Goal: Transaction & Acquisition: Book appointment/travel/reservation

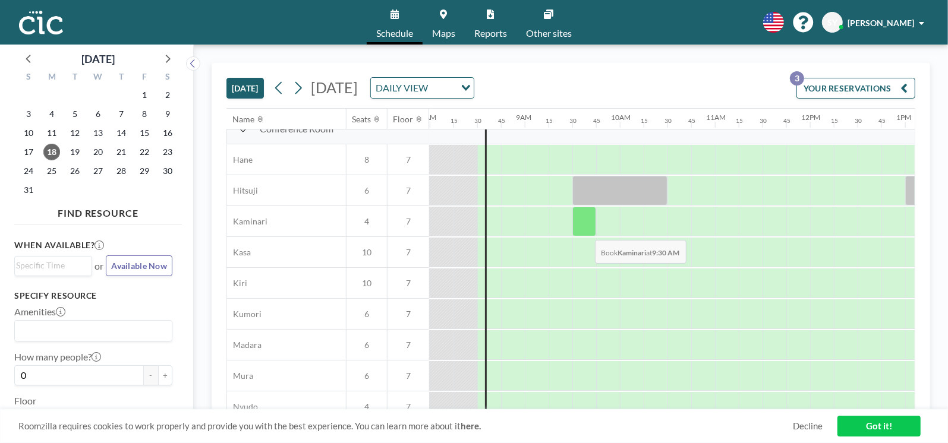
scroll to position [0, 760]
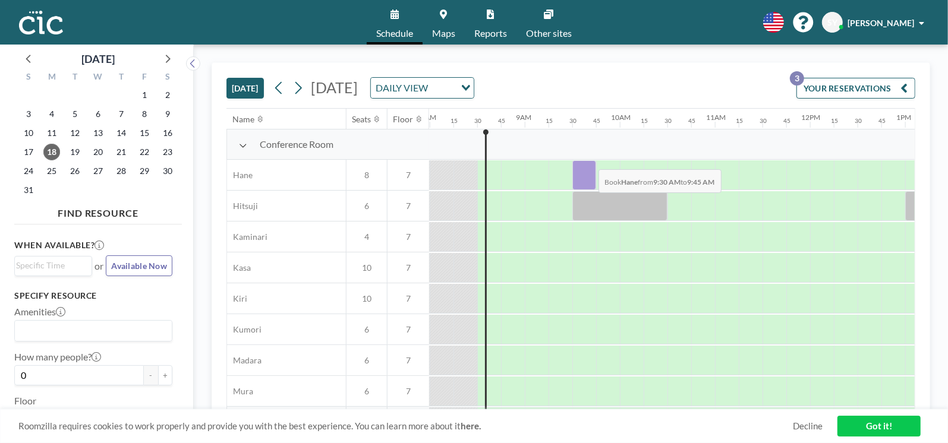
click at [589, 160] on div at bounding box center [584, 175] width 24 height 30
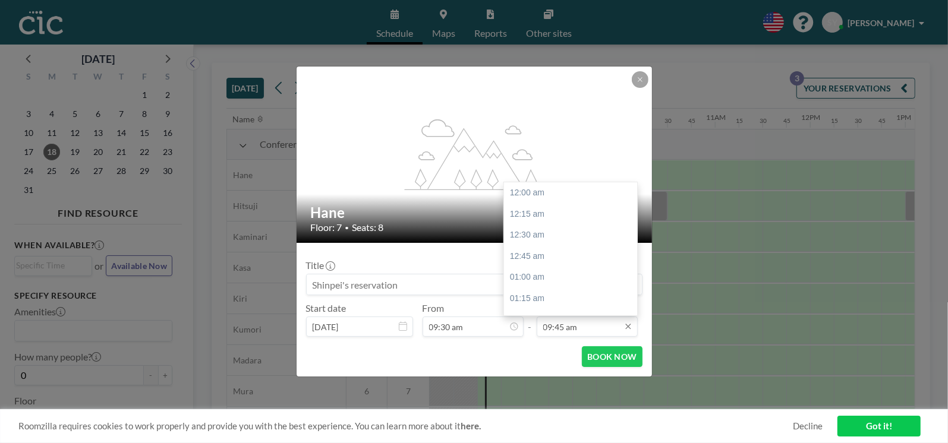
scroll to position [824, 0]
click at [547, 251] on div "10:30 am" at bounding box center [573, 257] width 139 height 21
type input "10:30 am"
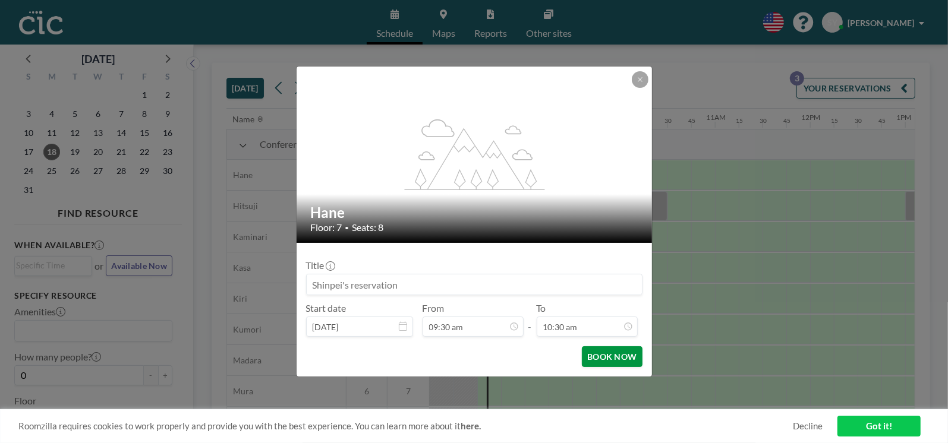
scroll to position [0, 0]
click at [603, 358] on button "BOOK NOW" at bounding box center [612, 356] width 60 height 21
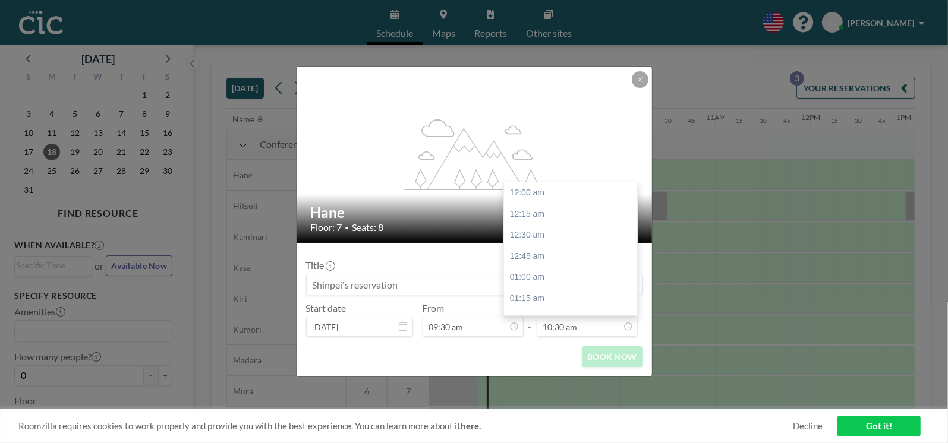
scroll to position [887, 0]
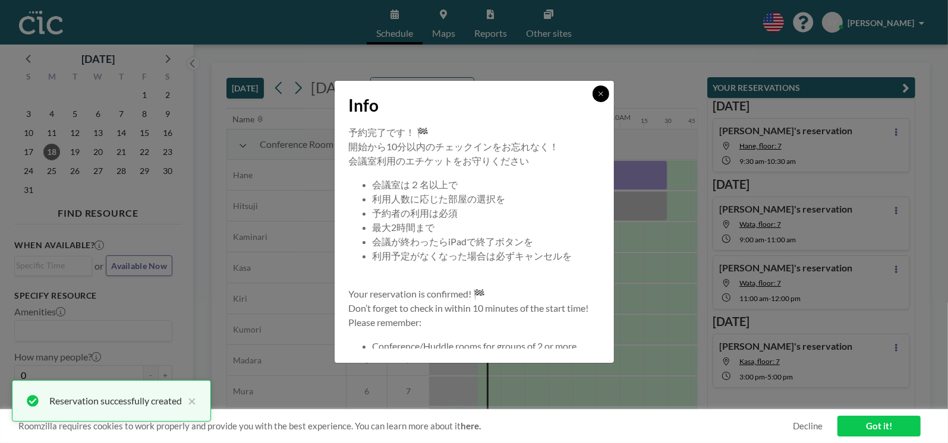
click at [602, 93] on icon at bounding box center [600, 93] width 7 height 7
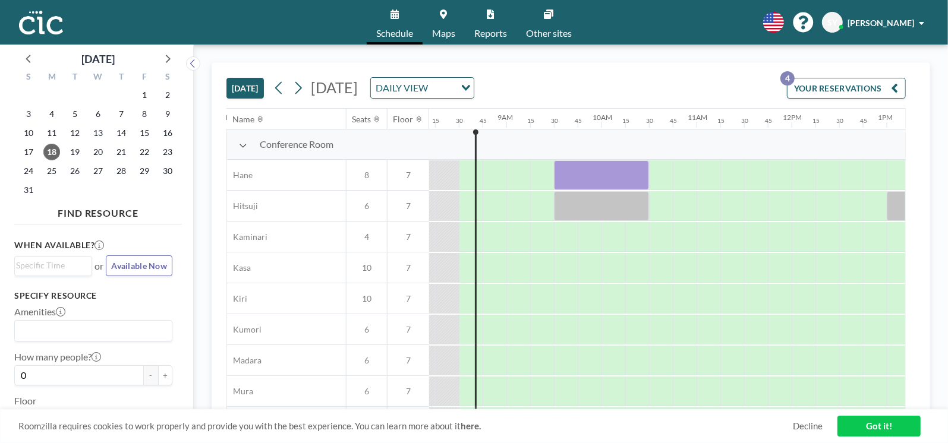
scroll to position [0, 784]
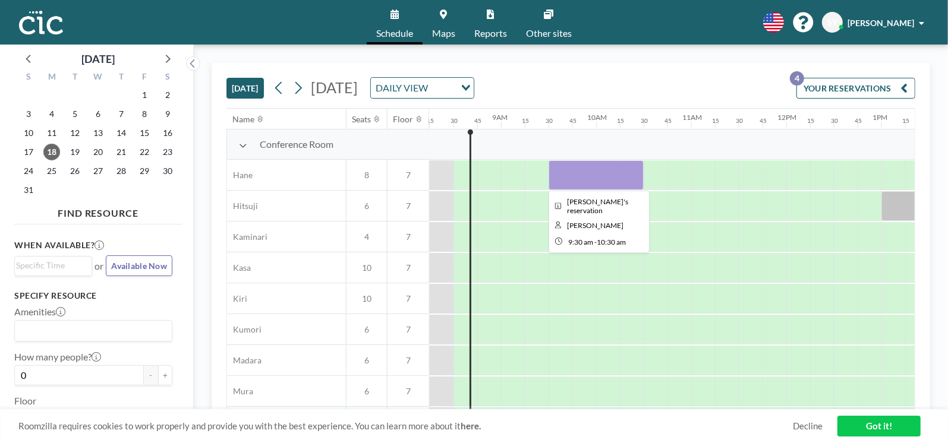
click at [606, 177] on div at bounding box center [595, 175] width 95 height 30
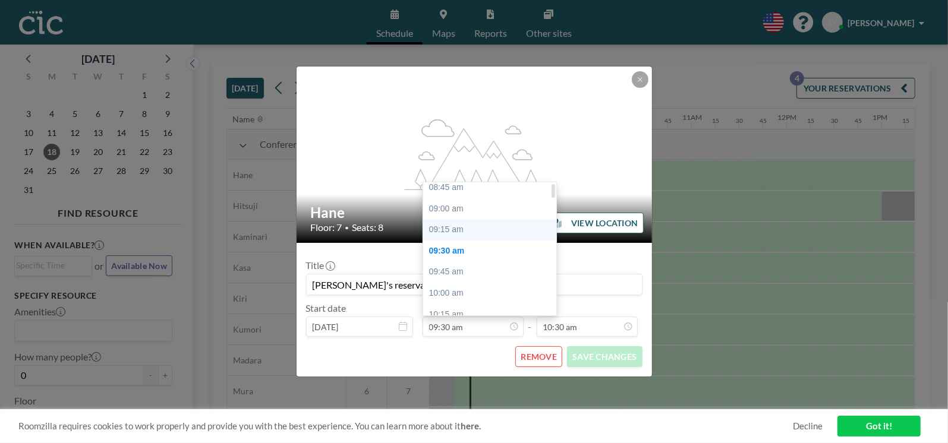
scroll to position [4, 0]
click at [464, 212] on div "09:00 am" at bounding box center [492, 210] width 139 height 21
type input "09:00 am"
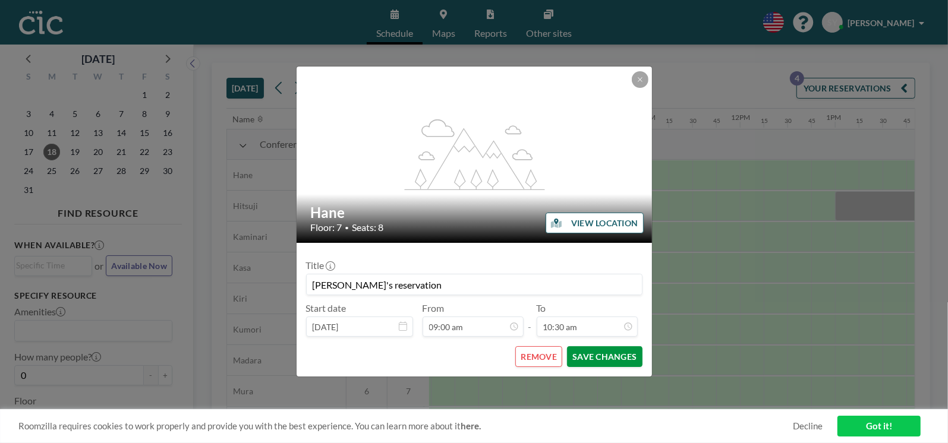
scroll to position [0, 831]
click at [603, 361] on button "SAVE CHANGES" at bounding box center [604, 356] width 75 height 21
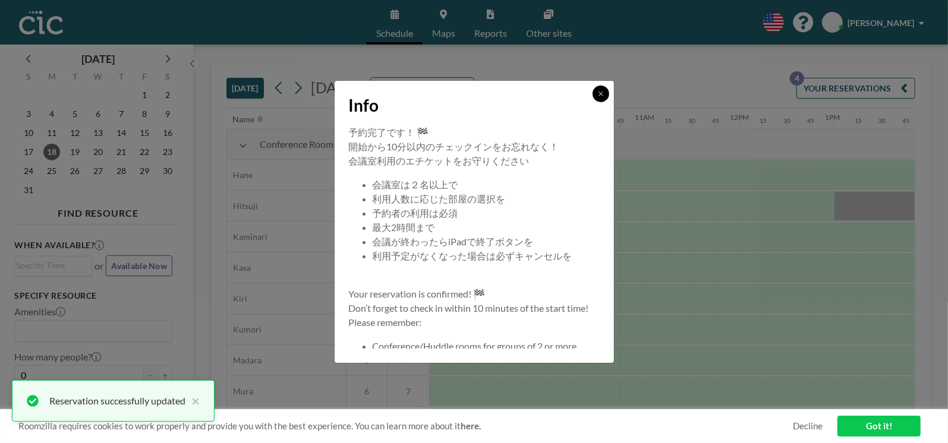
click at [603, 89] on button at bounding box center [600, 94] width 17 height 17
